Goal: Check status: Check status

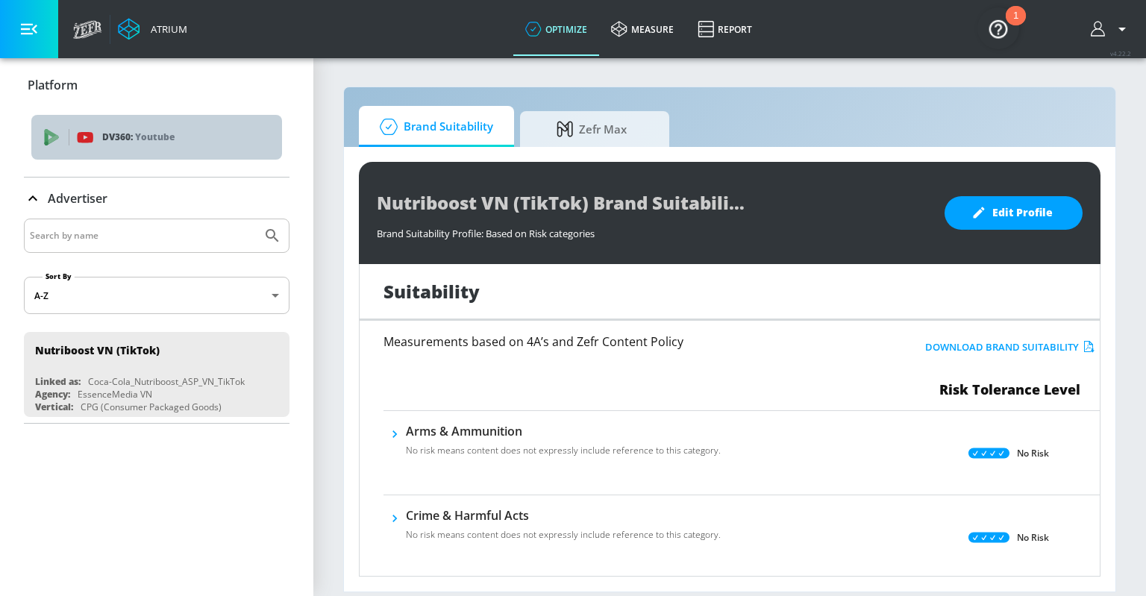
click at [55, 137] on icon "list of platforms" at bounding box center [53, 139] width 10 height 9
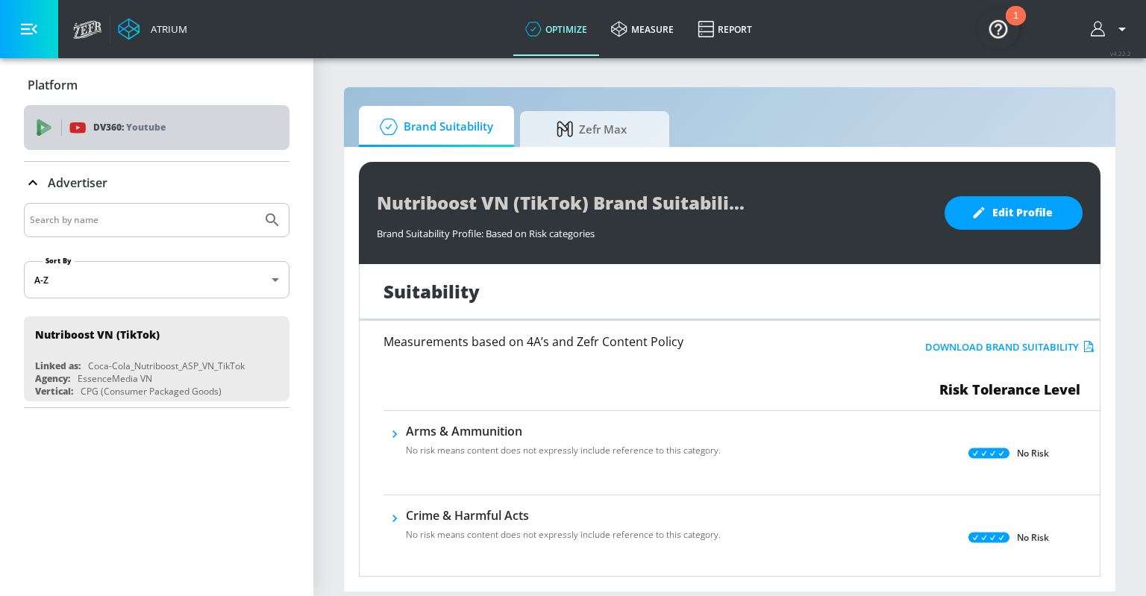
click at [54, 125] on span "DV360: Youtube" at bounding box center [157, 127] width 242 height 16
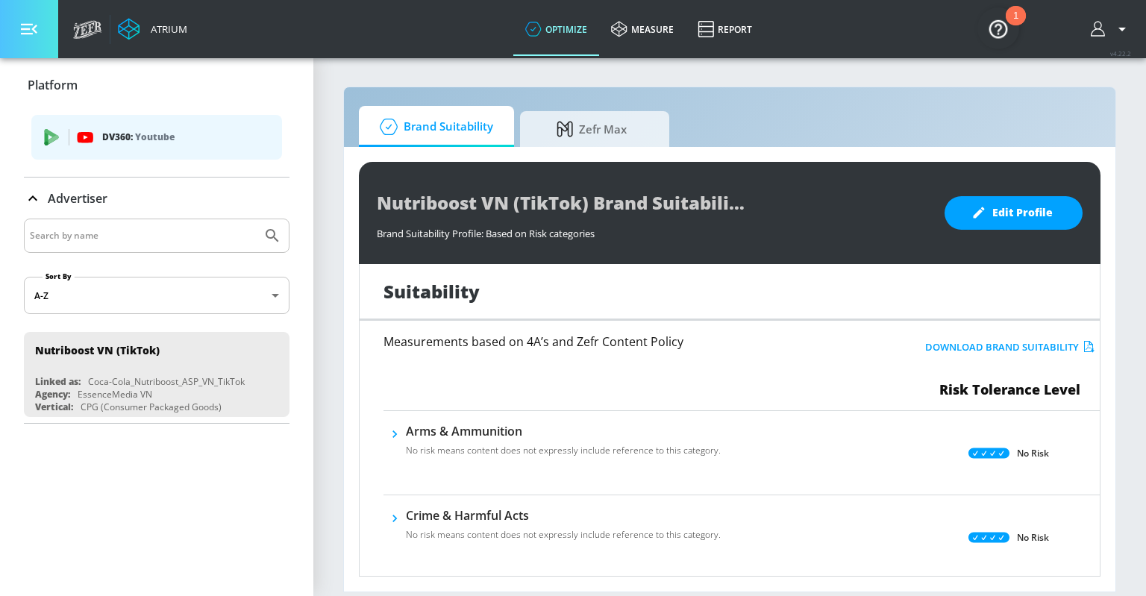
click at [28, 29] on icon "button" at bounding box center [29, 29] width 16 height 11
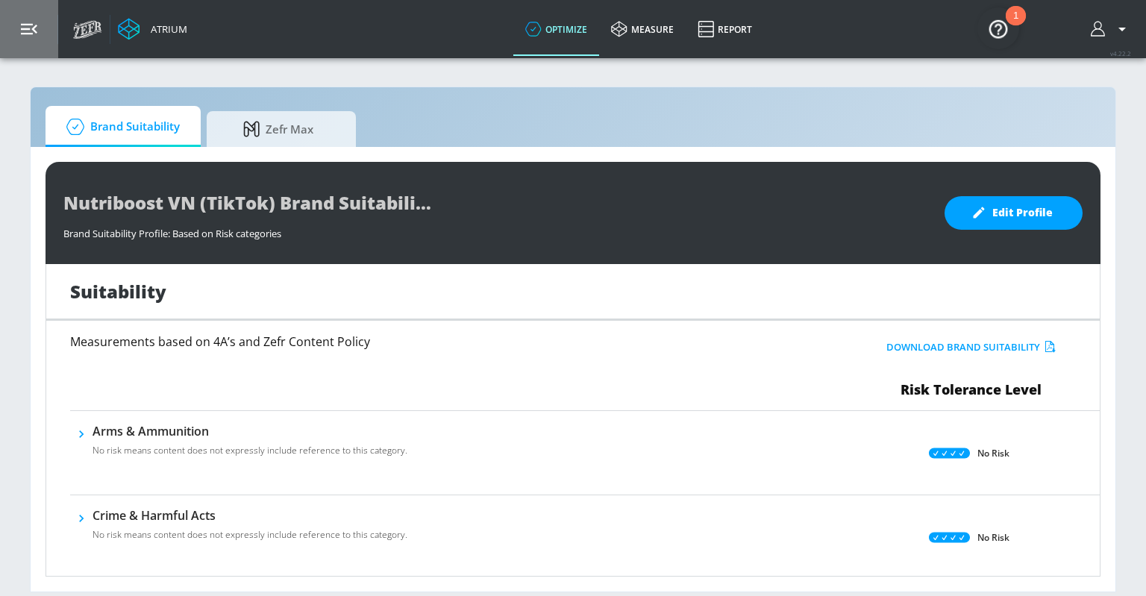
click at [28, 36] on icon "button" at bounding box center [29, 29] width 16 height 16
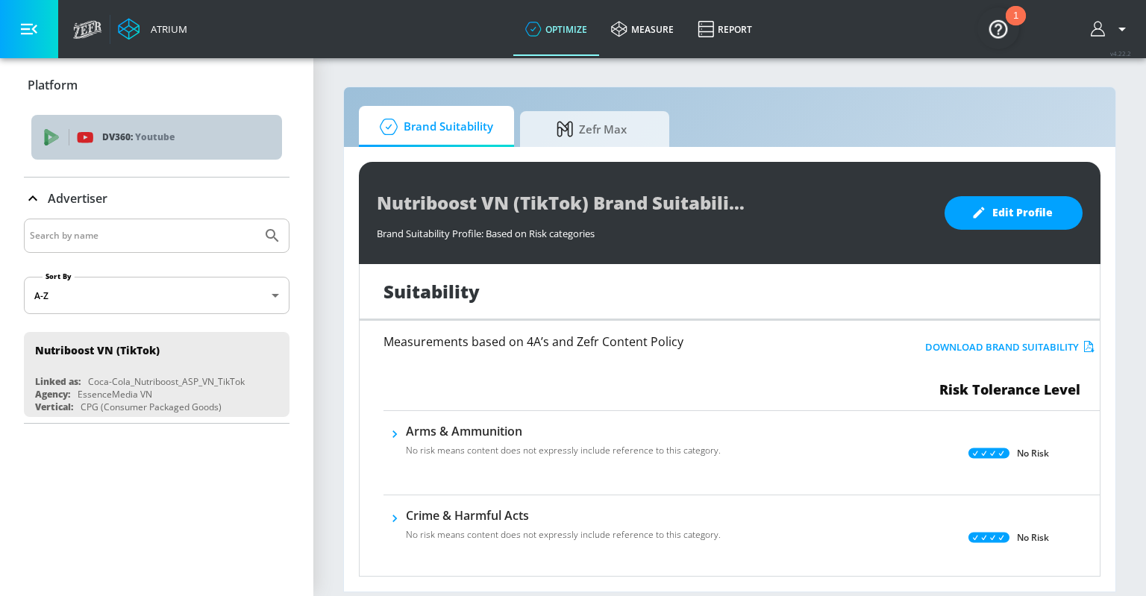
click at [101, 148] on div "DV360: Youtube" at bounding box center [156, 137] width 251 height 45
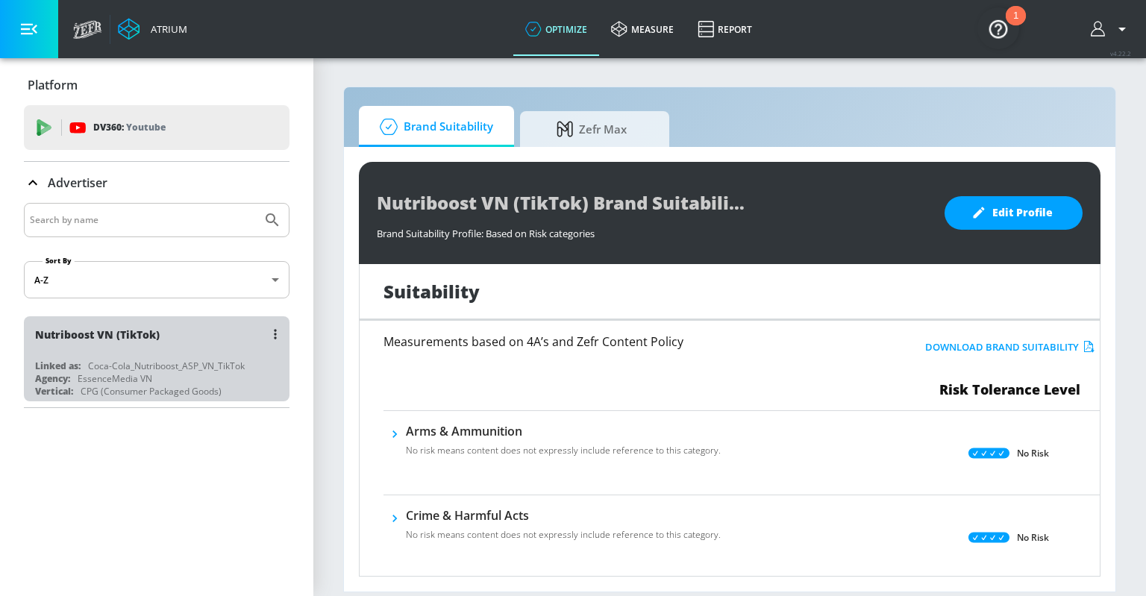
click at [137, 343] on div "Nutriboost VN (TikTok)" at bounding box center [160, 334] width 251 height 36
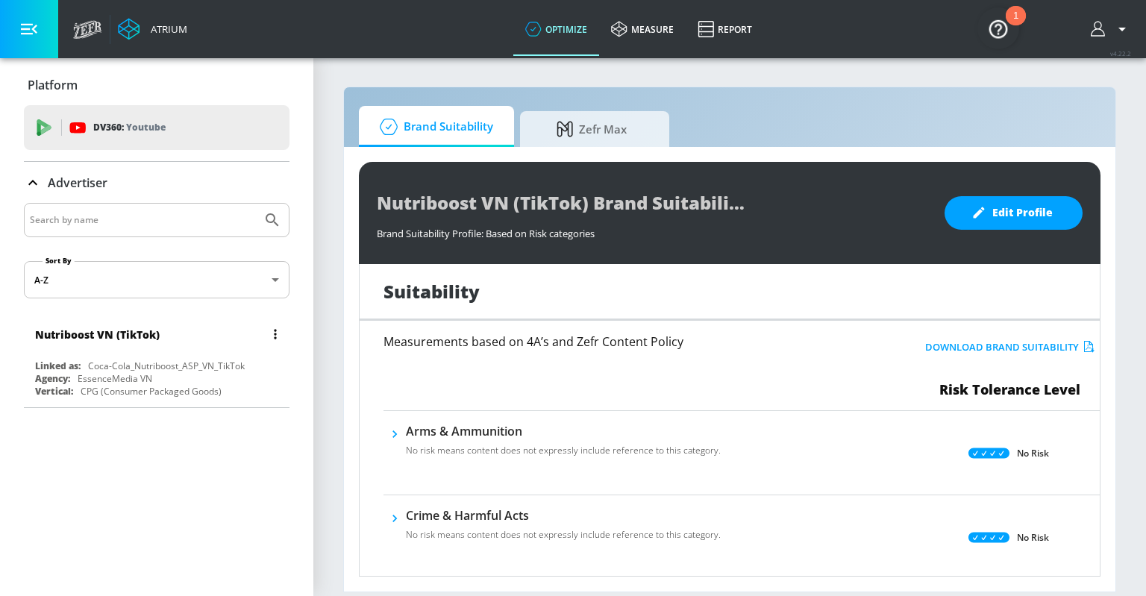
click at [279, 342] on button "list of Advertiser" at bounding box center [275, 334] width 21 height 21
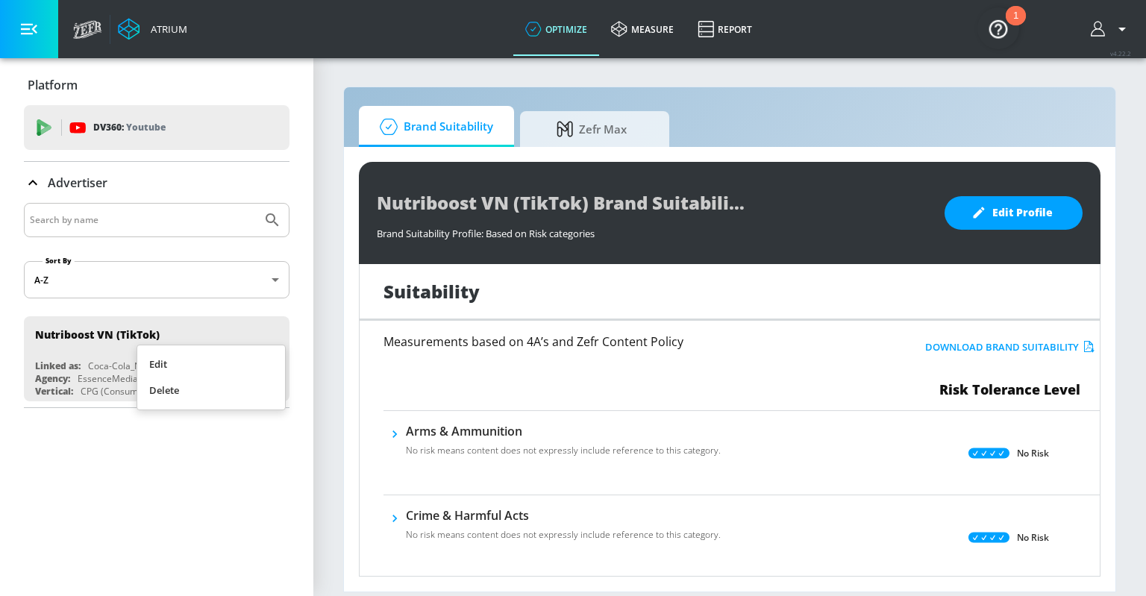
click at [214, 486] on div at bounding box center [573, 298] width 1146 height 596
click at [82, 21] on icon at bounding box center [87, 29] width 29 height 19
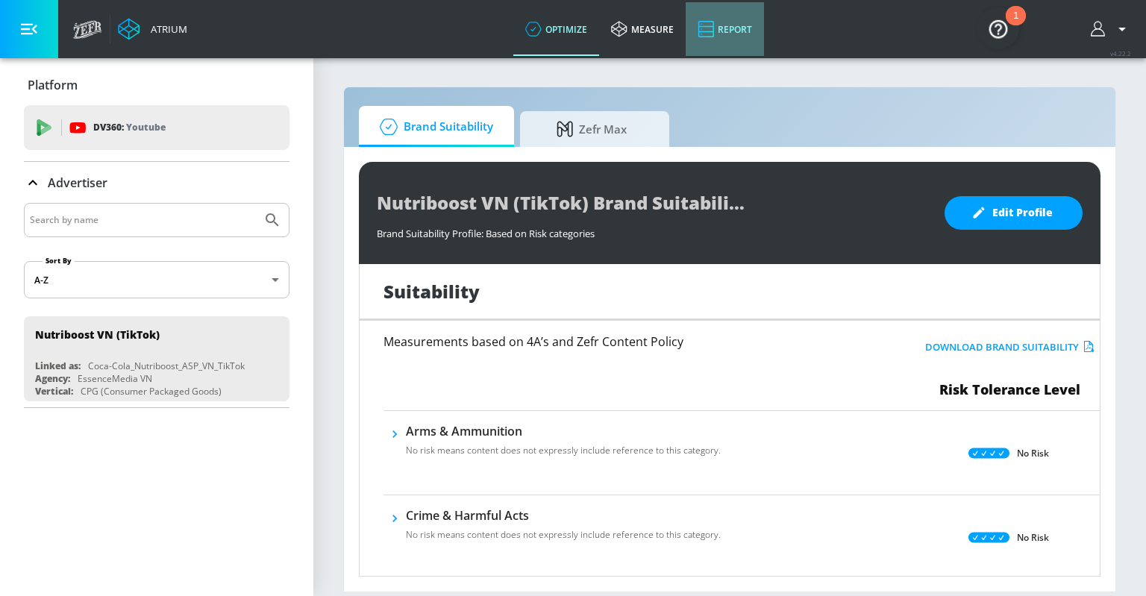
click at [726, 40] on link "Report" at bounding box center [725, 29] width 78 height 54
